Goal: Browse casually

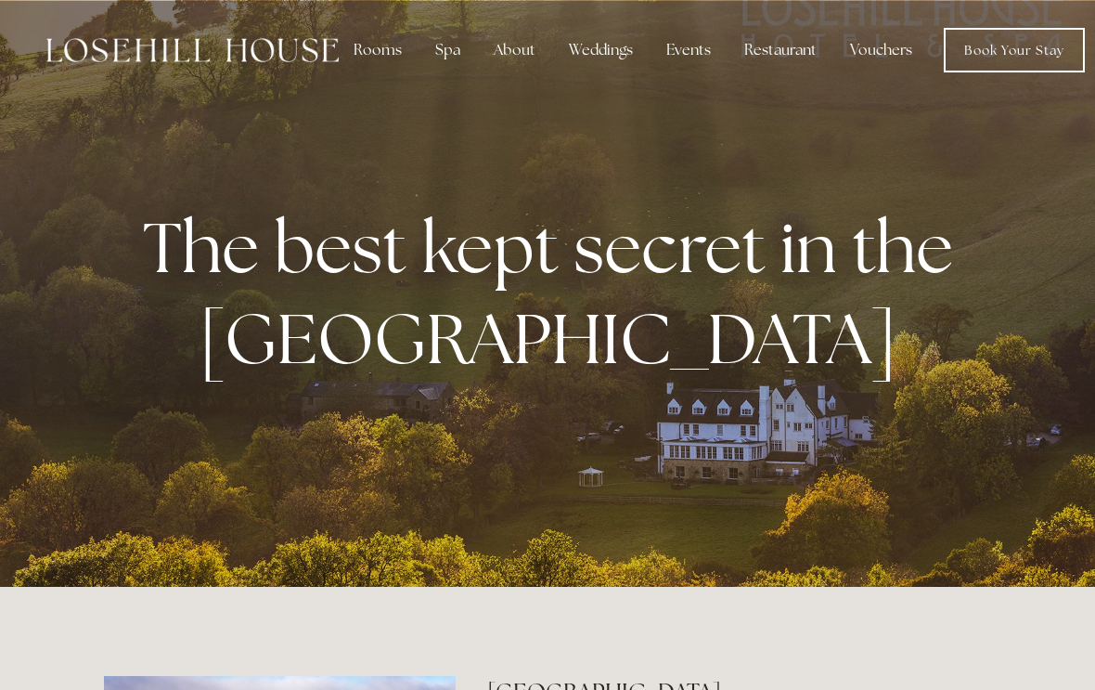
click at [801, 419] on div "The best kept secret in the [GEOGRAPHIC_DATA]" at bounding box center [547, 293] width 887 height 292
click at [868, 397] on div "The best kept secret in the [GEOGRAPHIC_DATA]" at bounding box center [547, 293] width 887 height 292
click at [966, 570] on div at bounding box center [547, 293] width 1095 height 587
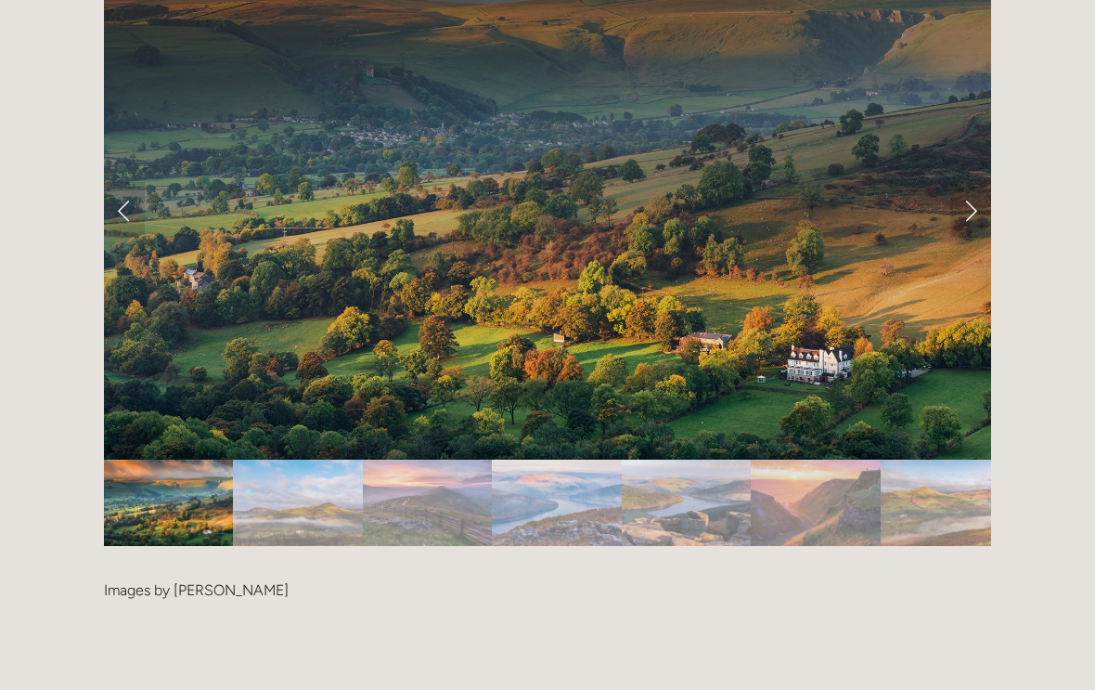
scroll to position [3827, 0]
click at [204, 459] on img "Slide 1" at bounding box center [168, 502] width 129 height 86
click at [347, 459] on img "Slide 2" at bounding box center [297, 502] width 129 height 86
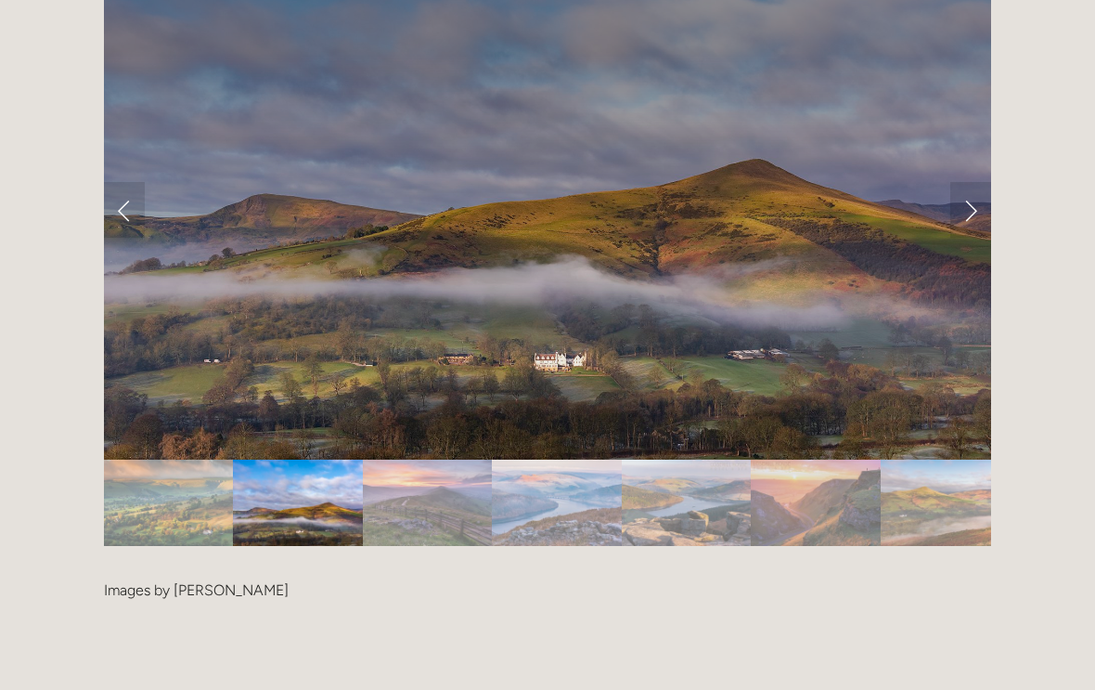
click at [450, 459] on img "Slide 3" at bounding box center [427, 502] width 129 height 86
click at [475, 459] on img "Slide 3" at bounding box center [427, 502] width 129 height 86
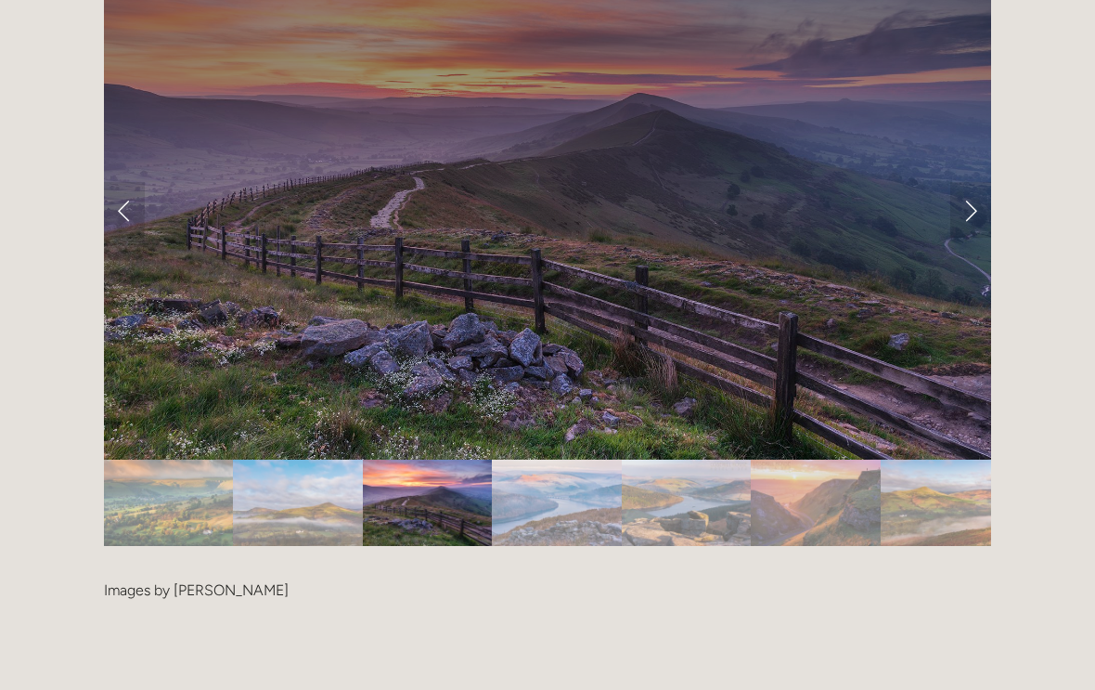
click at [588, 459] on img "Slide 4" at bounding box center [557, 502] width 130 height 86
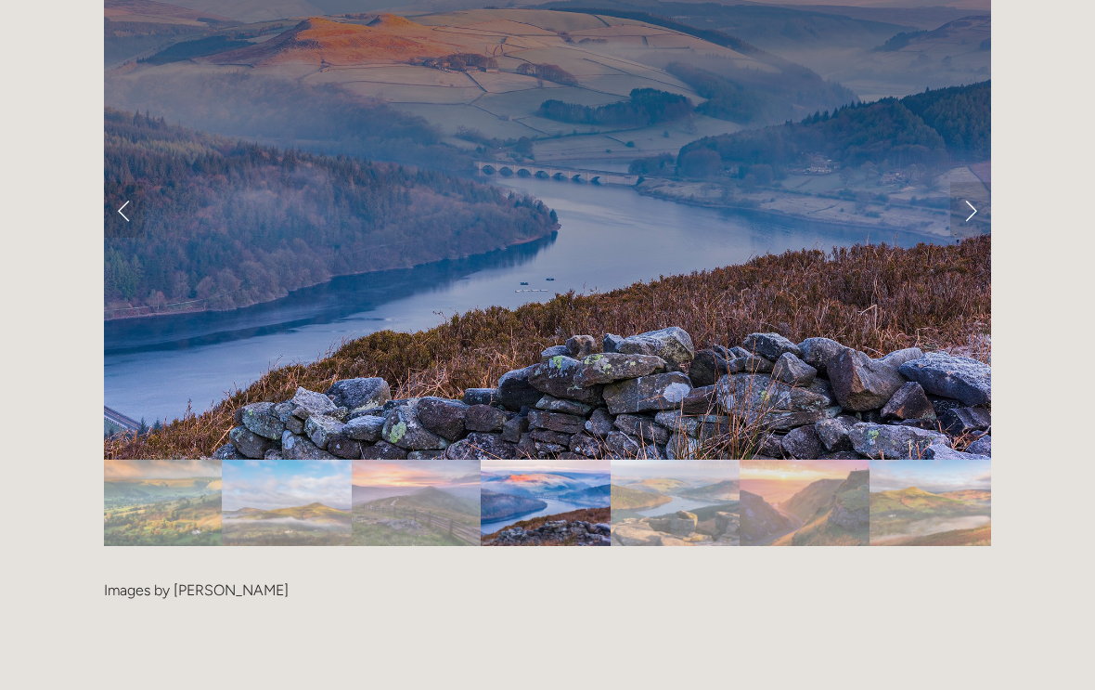
click at [685, 459] on img "Slide 5" at bounding box center [676, 502] width 130 height 86
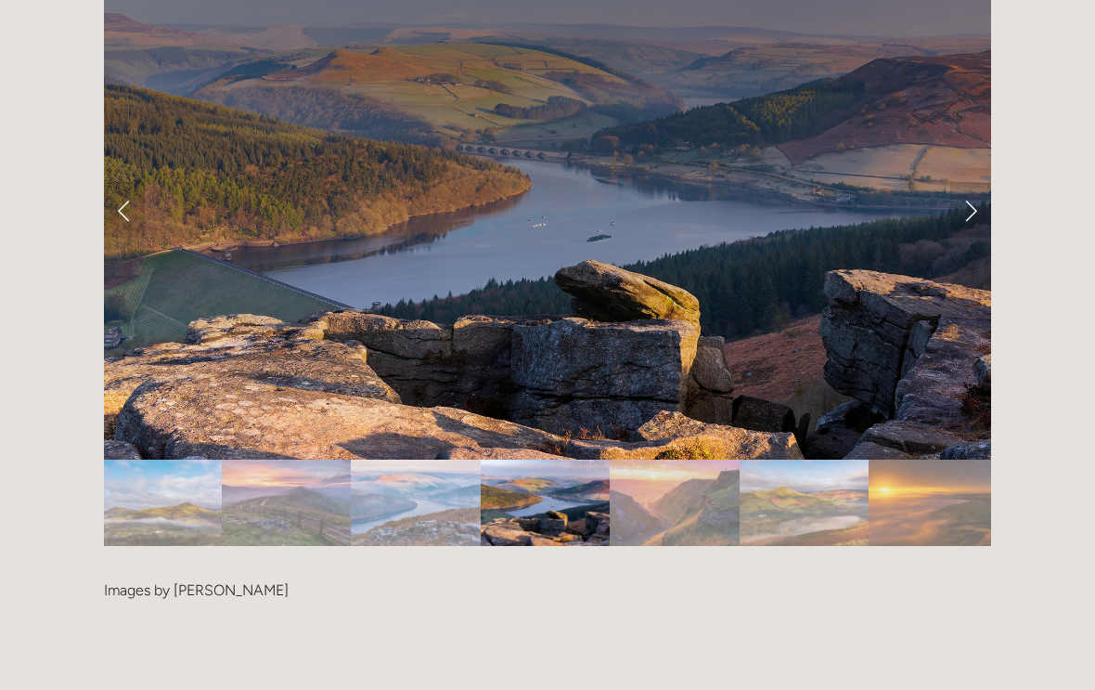
click at [723, 459] on img "Slide 6" at bounding box center [674, 502] width 129 height 86
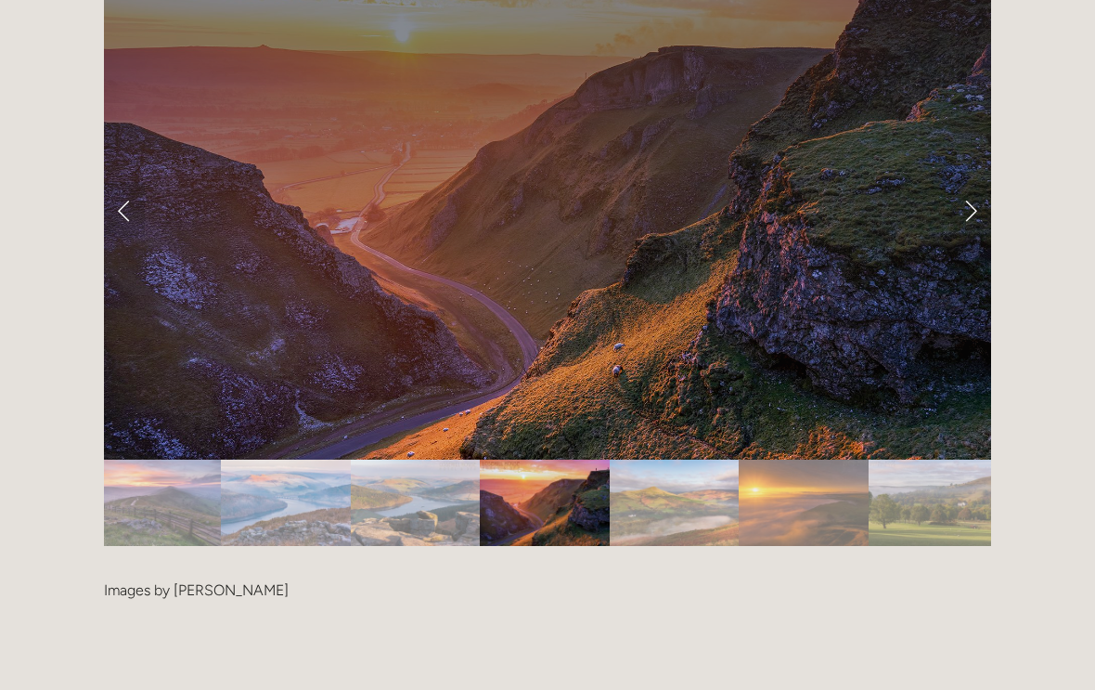
click at [734, 459] on img "Slide 7" at bounding box center [674, 502] width 129 height 86
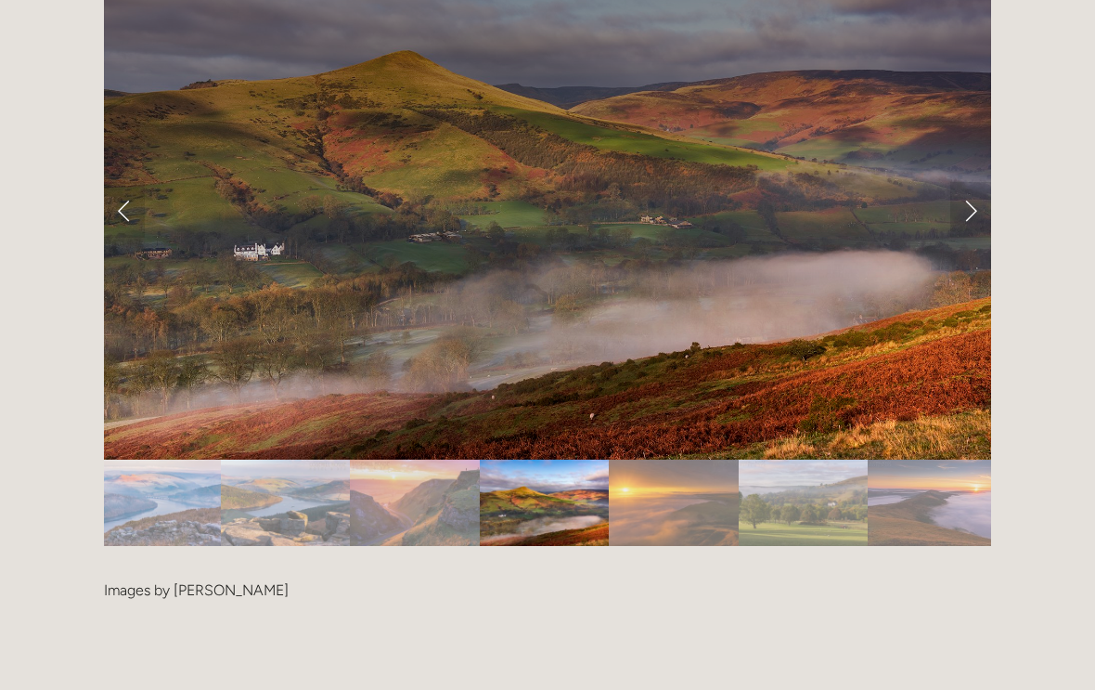
click at [447, 459] on img "Slide 6" at bounding box center [414, 502] width 129 height 86
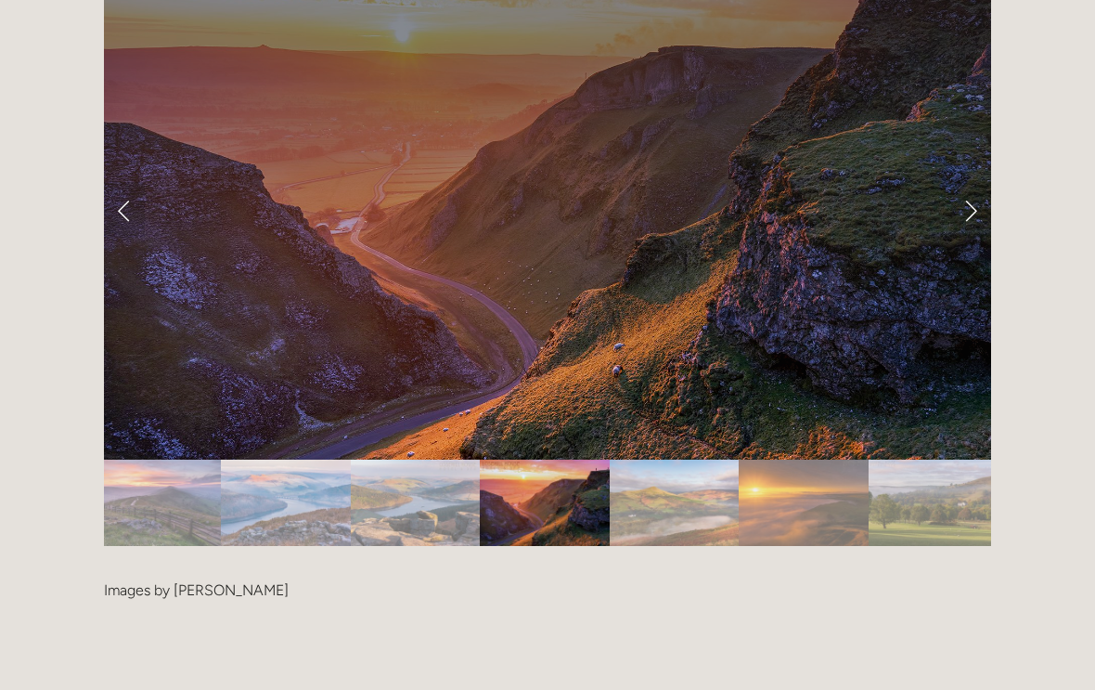
click at [703, 459] on img "Slide 7" at bounding box center [674, 502] width 129 height 86
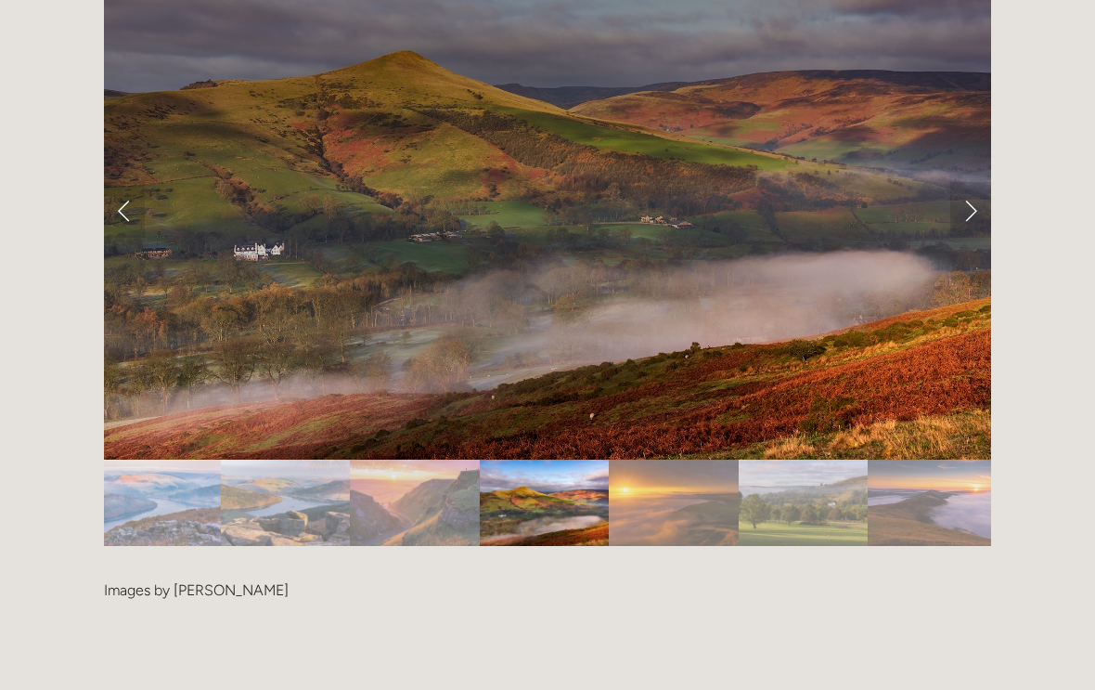
click at [722, 459] on img "Slide 8" at bounding box center [673, 502] width 129 height 86
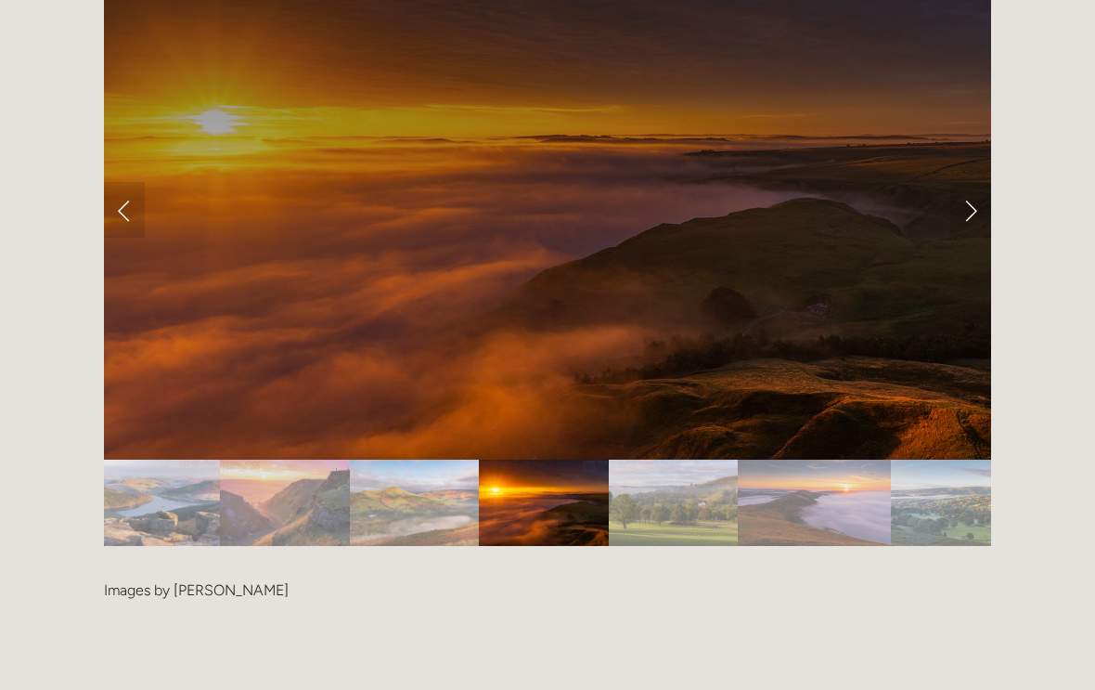
click at [810, 459] on img "Slide 10" at bounding box center [814, 502] width 153 height 86
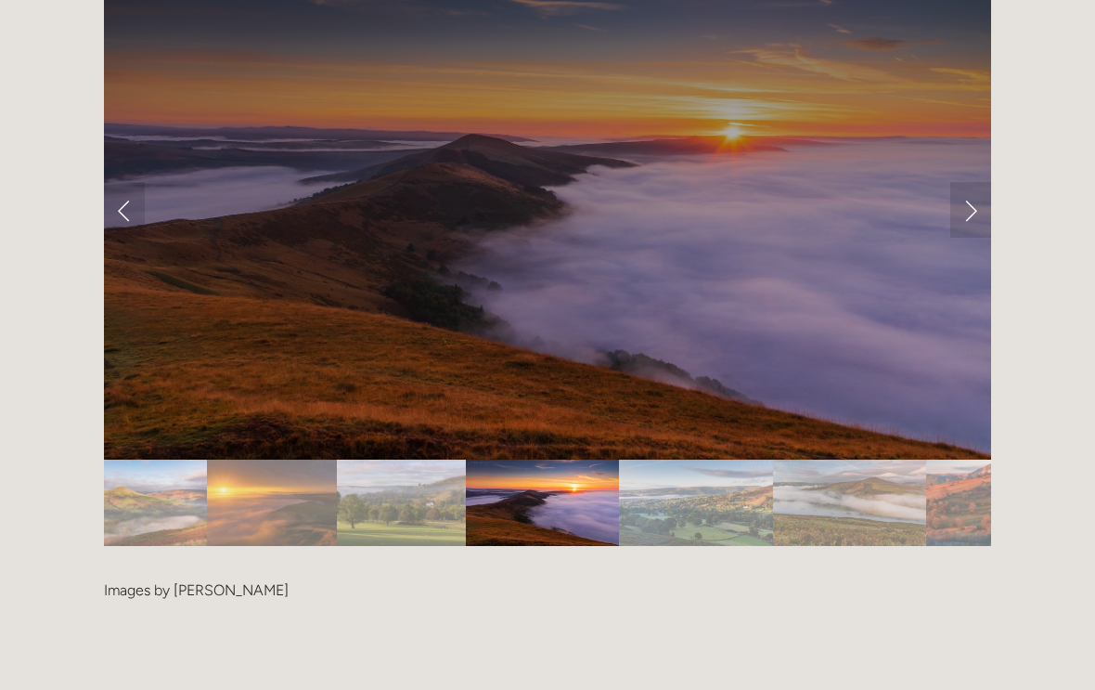
click at [767, 459] on img "Slide 11" at bounding box center [695, 502] width 153 height 86
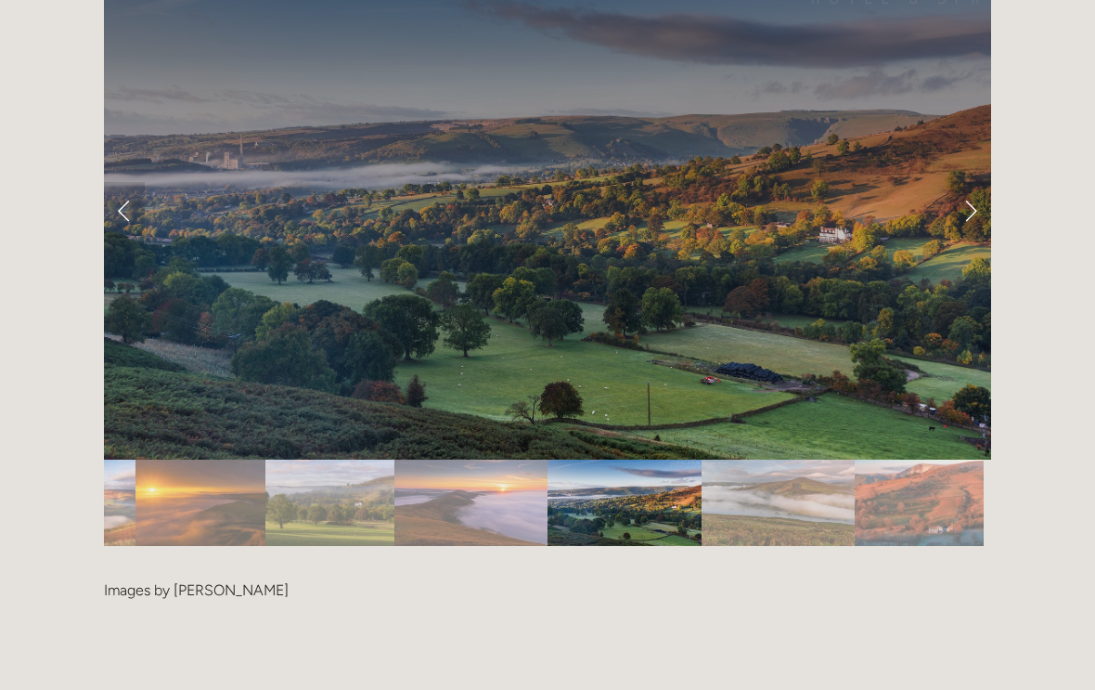
click at [810, 459] on img "Slide 12" at bounding box center [778, 502] width 153 height 86
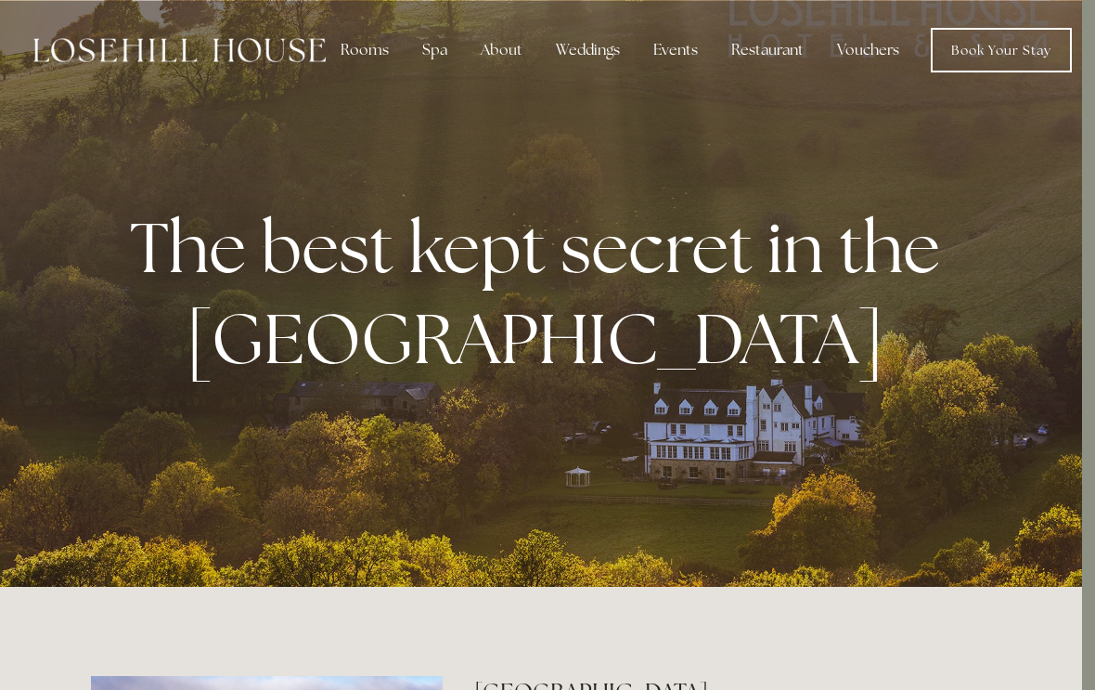
scroll to position [0, 0]
